Goal: Task Accomplishment & Management: Manage account settings

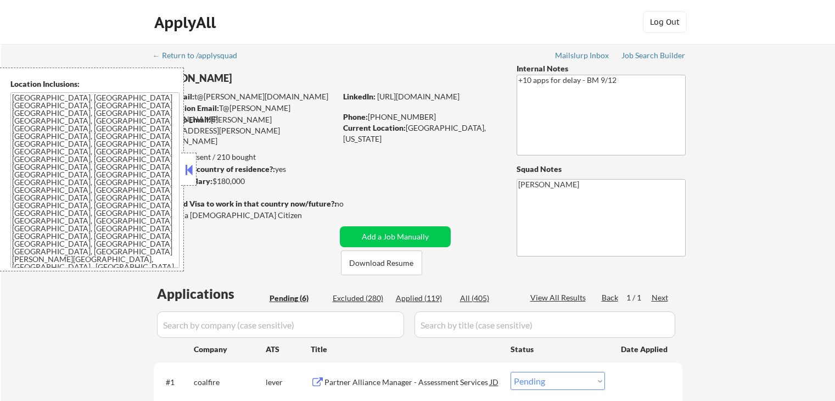
select select ""pending""
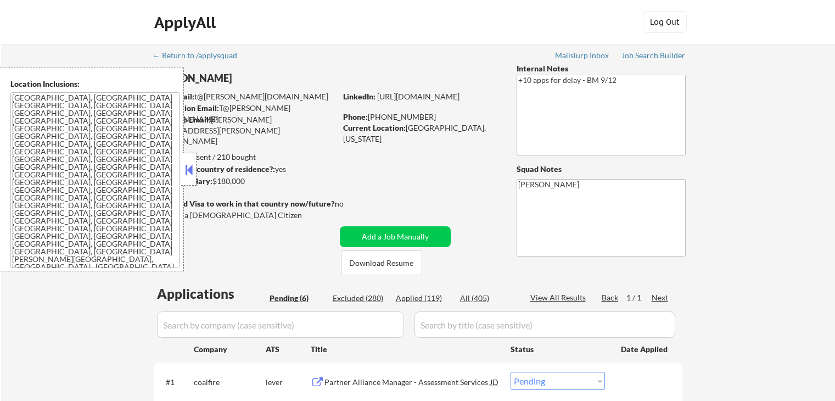
select select ""pending""
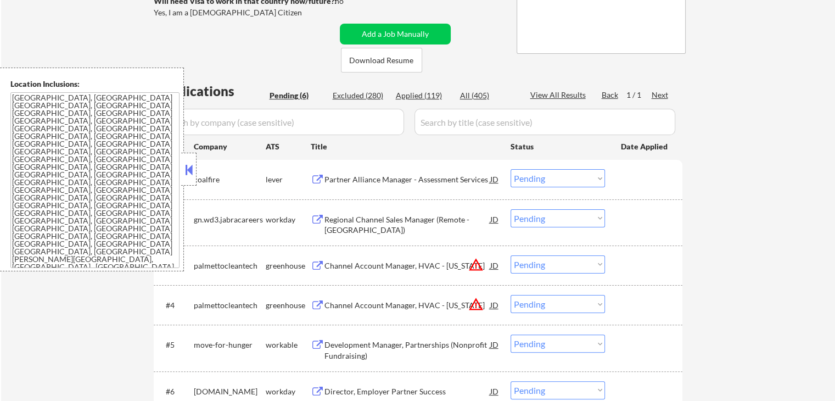
scroll to position [275, 0]
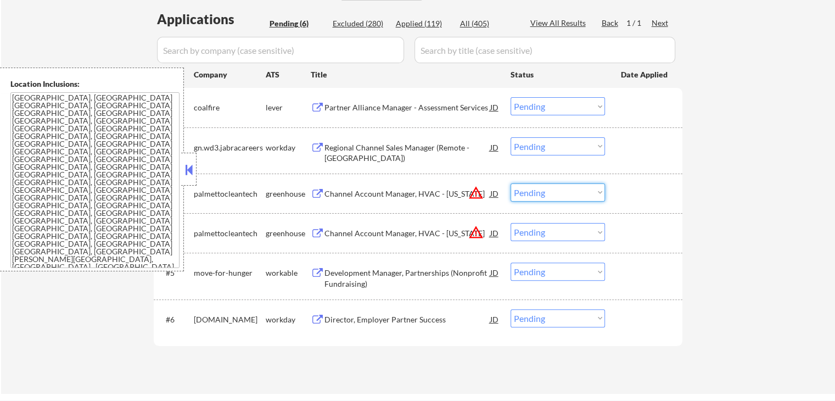
click at [550, 194] on select "Choose an option... Pending Applied Excluded (Questions) Excluded (Expired) Exc…" at bounding box center [558, 192] width 94 height 18
select select ""excluded__location_""
click at [511, 183] on select "Choose an option... Pending Applied Excluded (Questions) Excluded (Expired) Exc…" at bounding box center [558, 192] width 94 height 18
click at [540, 235] on select "Choose an option... Pending Applied Excluded (Questions) Excluded (Expired) Exc…" at bounding box center [558, 232] width 94 height 18
select select ""excluded__location_""
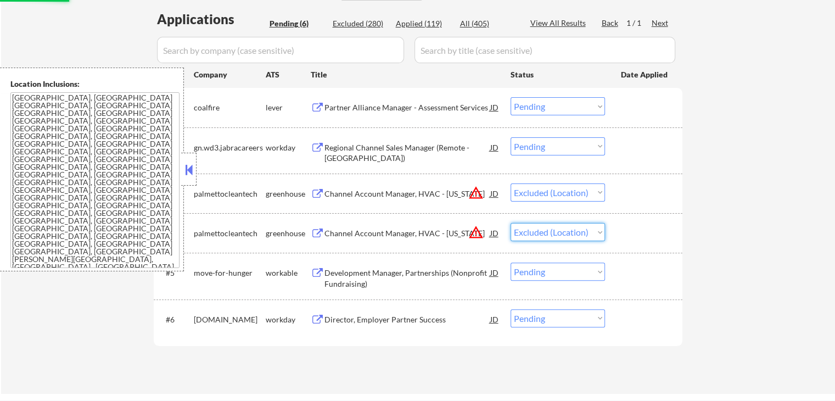
click at [511, 223] on select "Choose an option... Pending Applied Excluded (Questions) Excluded (Expired) Exc…" at bounding box center [558, 232] width 94 height 18
click at [723, 210] on div "← Return to /applysquad Mailslurp Inbox Job Search Builder [PERSON_NAME] User E…" at bounding box center [418, 81] width 834 height 624
select select ""pending""
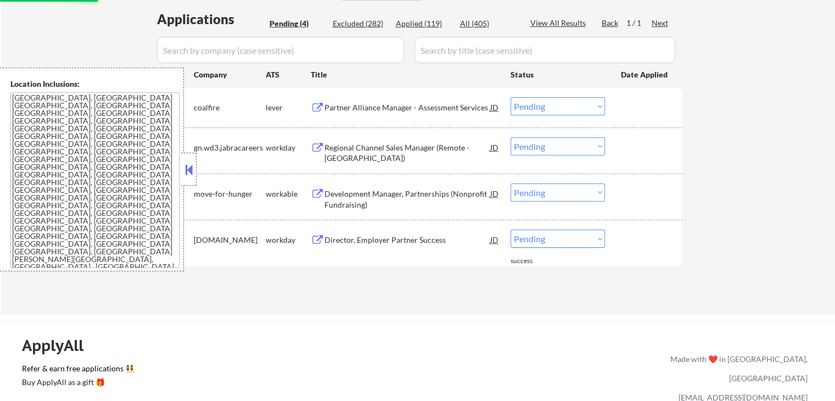
click at [442, 113] on div "Partner Alliance Manager - Assessment Services" at bounding box center [408, 107] width 166 height 20
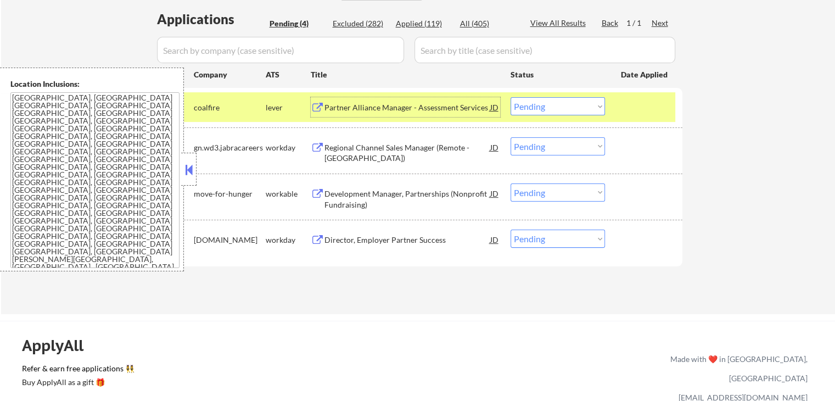
click at [445, 146] on div "Regional Channel Sales Manager (Remote - [GEOGRAPHIC_DATA])" at bounding box center [408, 152] width 166 height 21
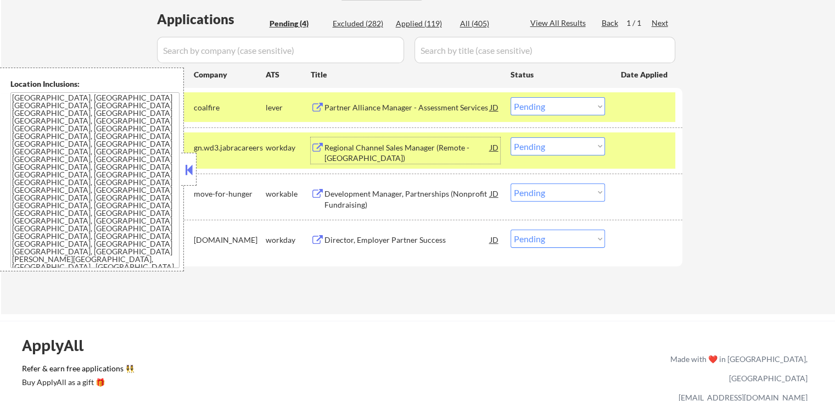
click at [532, 108] on select "Choose an option... Pending Applied Excluded (Questions) Excluded (Expired) Exc…" at bounding box center [558, 106] width 94 height 18
click at [511, 97] on select "Choose an option... Pending Applied Excluded (Questions) Excluded (Expired) Exc…" at bounding box center [558, 106] width 94 height 18
click at [454, 204] on div "Development Manager, Partnerships (Nonprofit Fundraising)" at bounding box center [408, 198] width 166 height 21
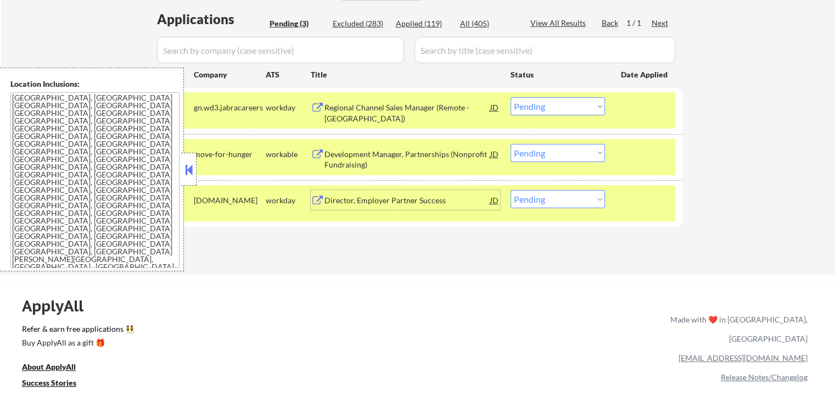
click at [544, 107] on select "Choose an option... Pending Applied Excluded (Questions) Excluded (Expired) Exc…" at bounding box center [558, 106] width 94 height 18
click at [511, 97] on select "Choose an option... Pending Applied Excluded (Questions) Excluded (Expired) Exc…" at bounding box center [558, 106] width 94 height 18
click at [466, 210] on div "#3 [DOMAIN_NAME] workday Director, Employer Partner Success JD warning_amber Ch…" at bounding box center [416, 203] width 518 height 36
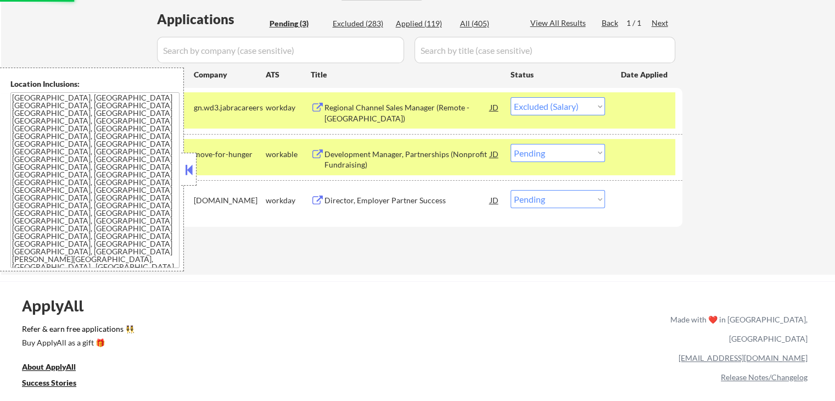
click at [433, 197] on div "Director, Employer Partner Success" at bounding box center [408, 200] width 166 height 11
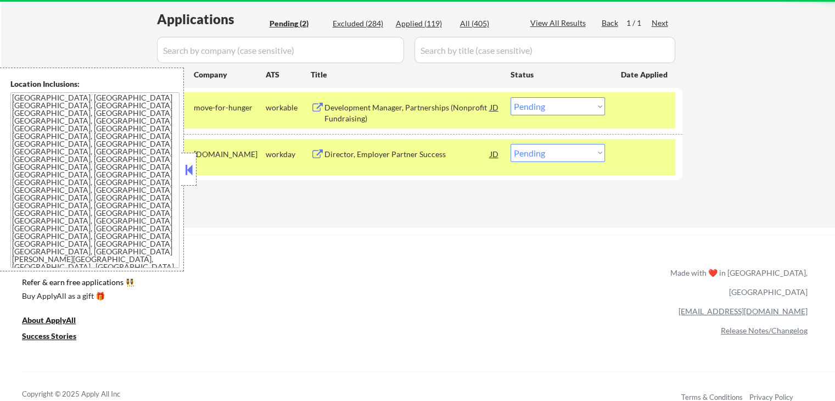
click at [432, 152] on div "Director, Employer Partner Success" at bounding box center [408, 154] width 166 height 11
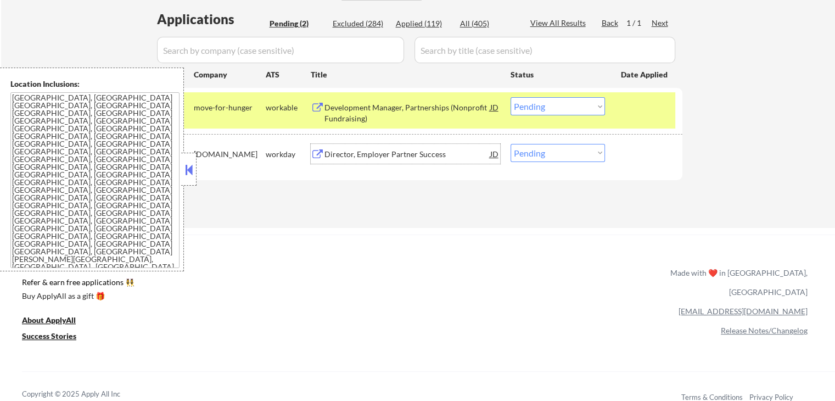
click at [531, 110] on select "Choose an option... Pending Applied Excluded (Questions) Excluded (Expired) Exc…" at bounding box center [558, 106] width 94 height 18
click at [511, 97] on select "Choose an option... Pending Applied Excluded (Questions) Excluded (Expired) Exc…" at bounding box center [558, 106] width 94 height 18
click at [533, 230] on div "← Return to /applysquad Mailslurp Inbox Job Search Builder [PERSON_NAME] User E…" at bounding box center [417, 257] width 835 height 1065
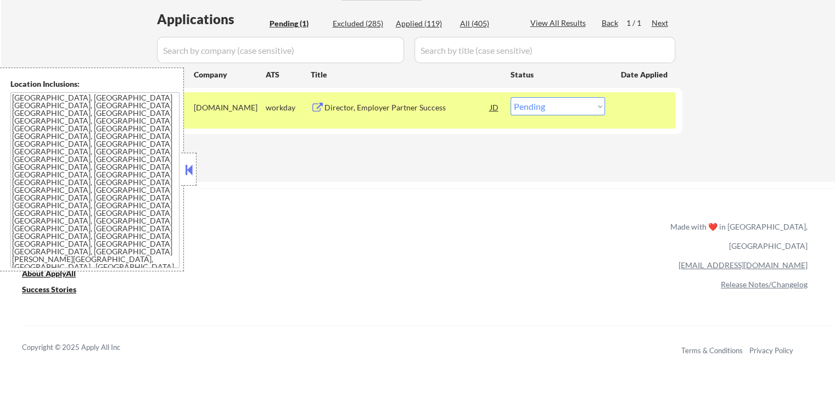
click at [533, 108] on select "Choose an option... Pending Applied Excluded (Questions) Excluded (Expired) Exc…" at bounding box center [558, 106] width 94 height 18
select select ""excluded__salary_""
click at [511, 97] on select "Choose an option... Pending Applied Excluded (Questions) Excluded (Expired) Exc…" at bounding box center [558, 106] width 94 height 18
click at [507, 227] on div "ApplyAll Refer & earn free applications 👯‍♀️ Buy ApplyAll as a gift 🎁 About App…" at bounding box center [417, 283] width 835 height 174
